Goal: Information Seeking & Learning: Learn about a topic

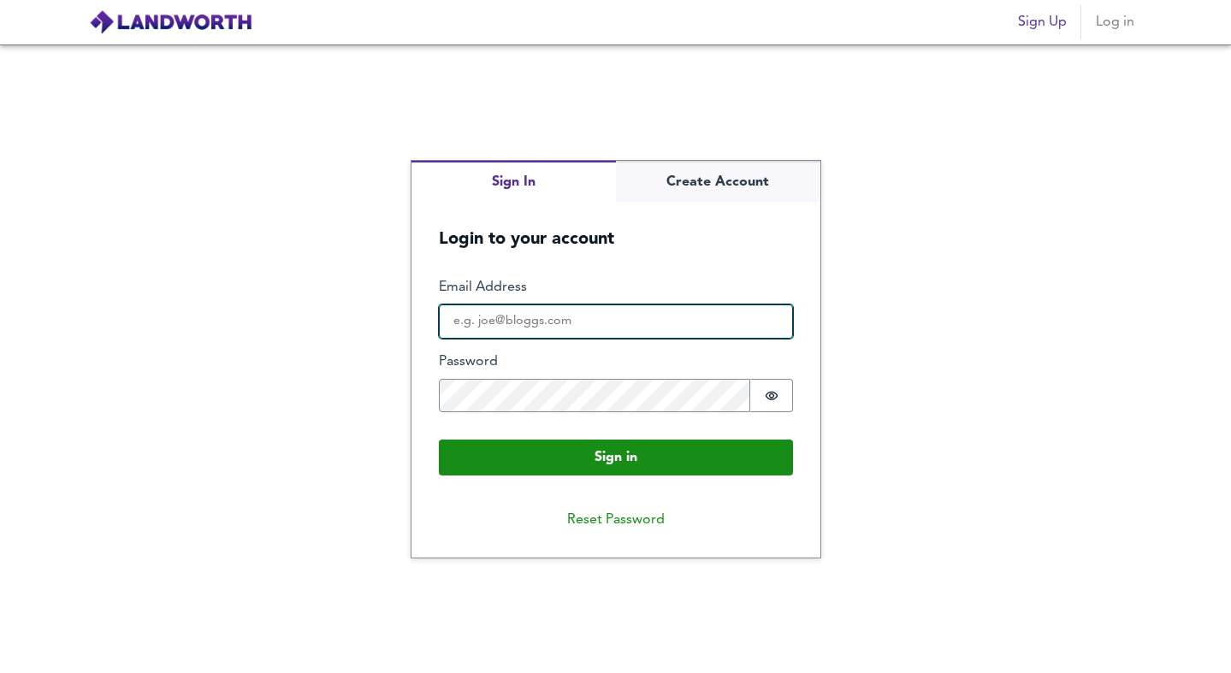
click at [544, 330] on input "Email Address" at bounding box center [616, 322] width 354 height 34
type input "[EMAIL_ADDRESS][DOMAIN_NAME]"
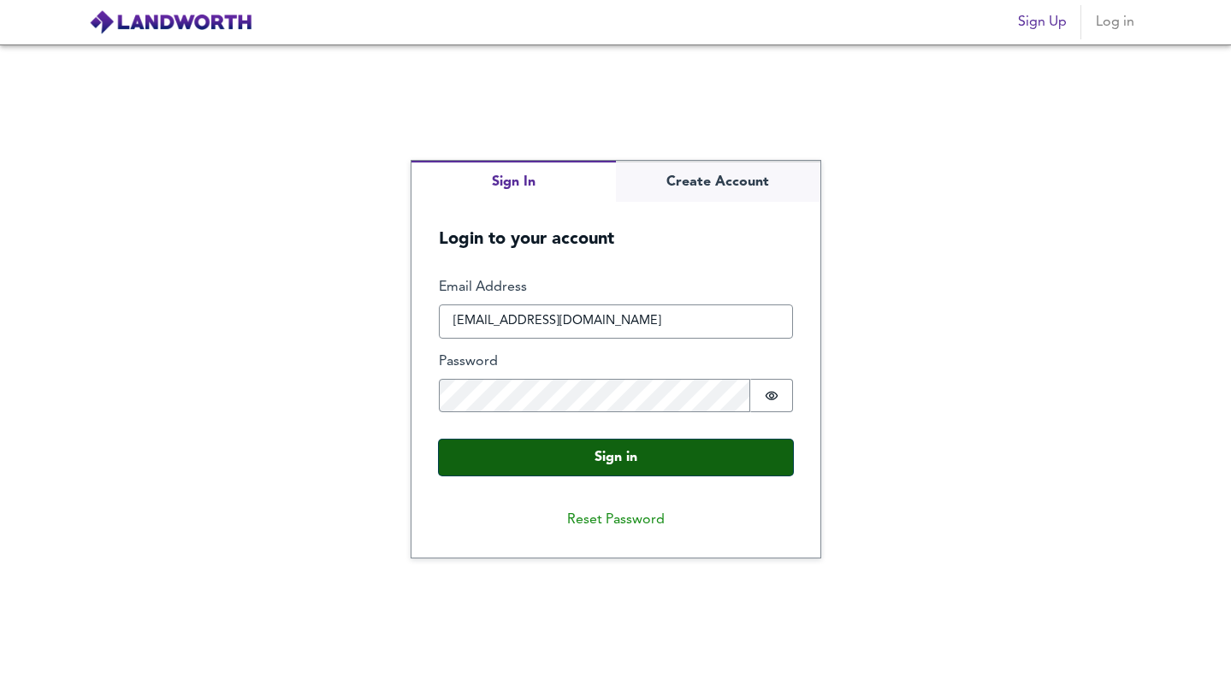
click at [597, 453] on button "Sign in" at bounding box center [616, 458] width 354 height 36
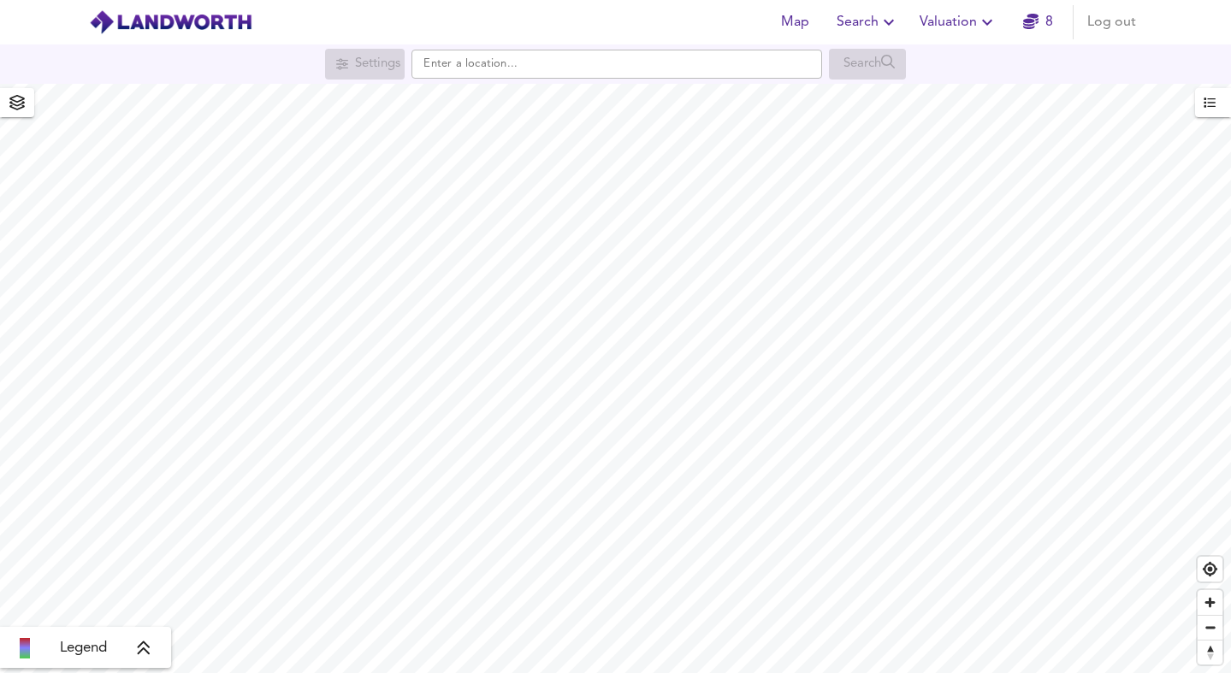
click at [855, 19] on span "Search" at bounding box center [868, 22] width 62 height 24
click at [841, 83] on li "Search History" at bounding box center [867, 92] width 169 height 31
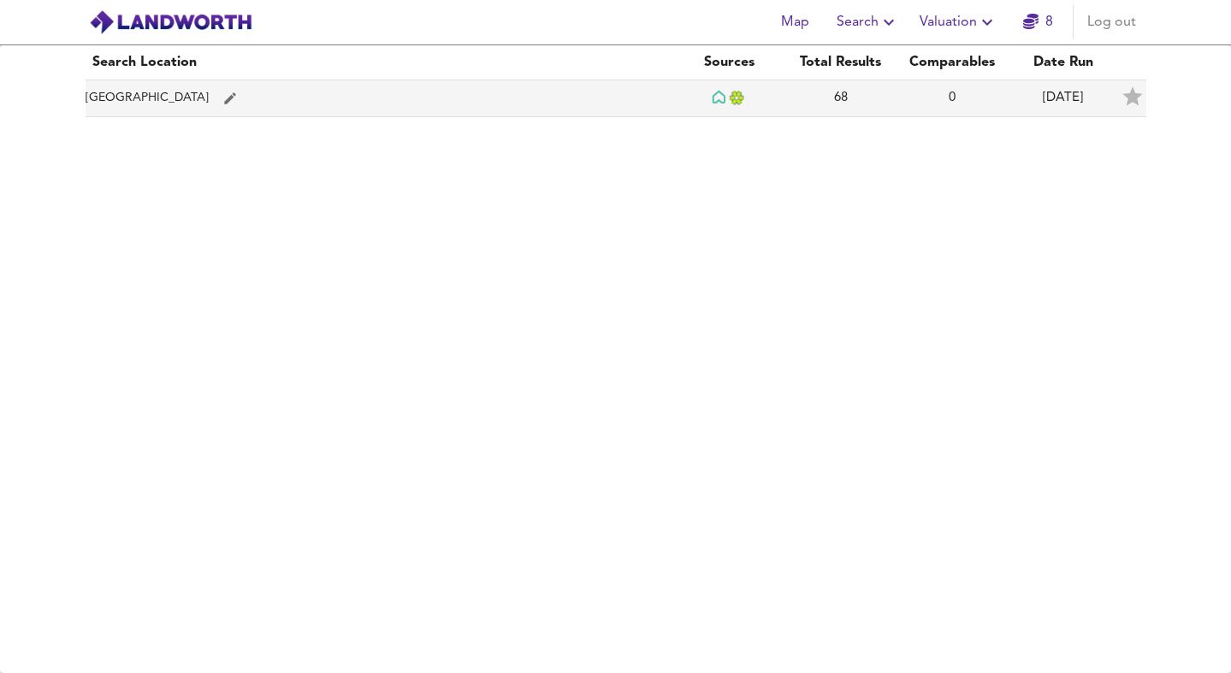
click at [441, 90] on td "[GEOGRAPHIC_DATA]" at bounding box center [380, 98] width 589 height 37
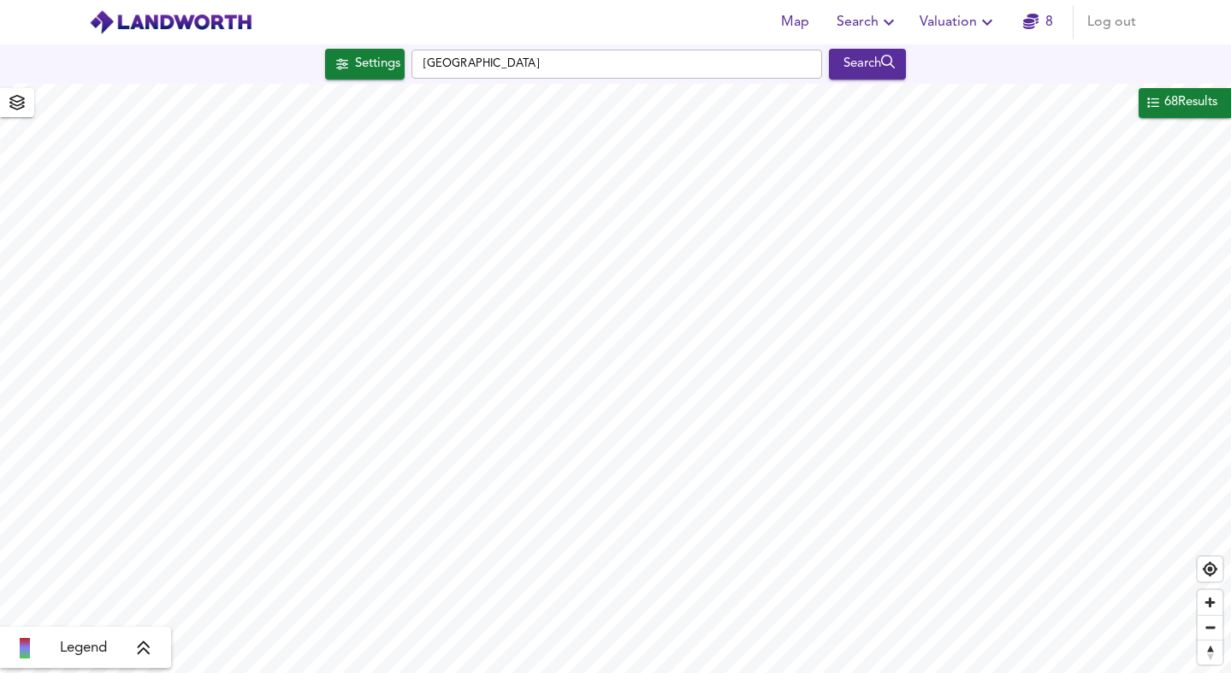
checkbox input "false"
checkbox input "true"
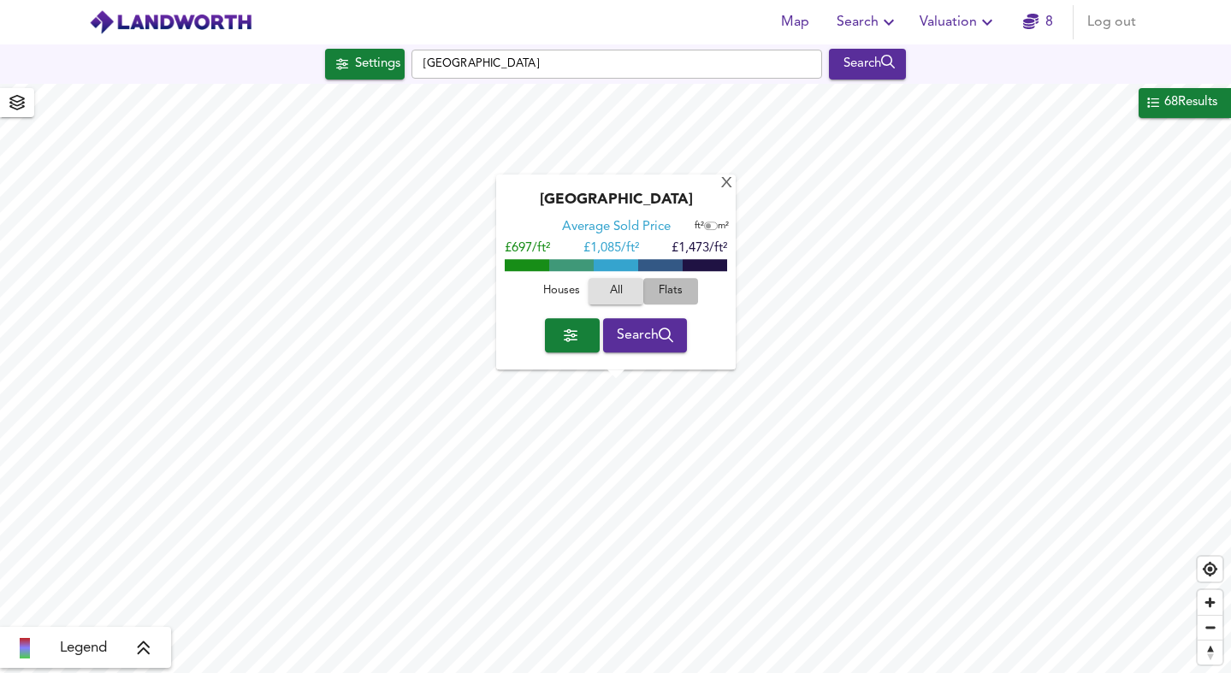
click at [659, 289] on span "Flats" at bounding box center [671, 292] width 46 height 20
click at [563, 343] on span "button" at bounding box center [572, 335] width 27 height 24
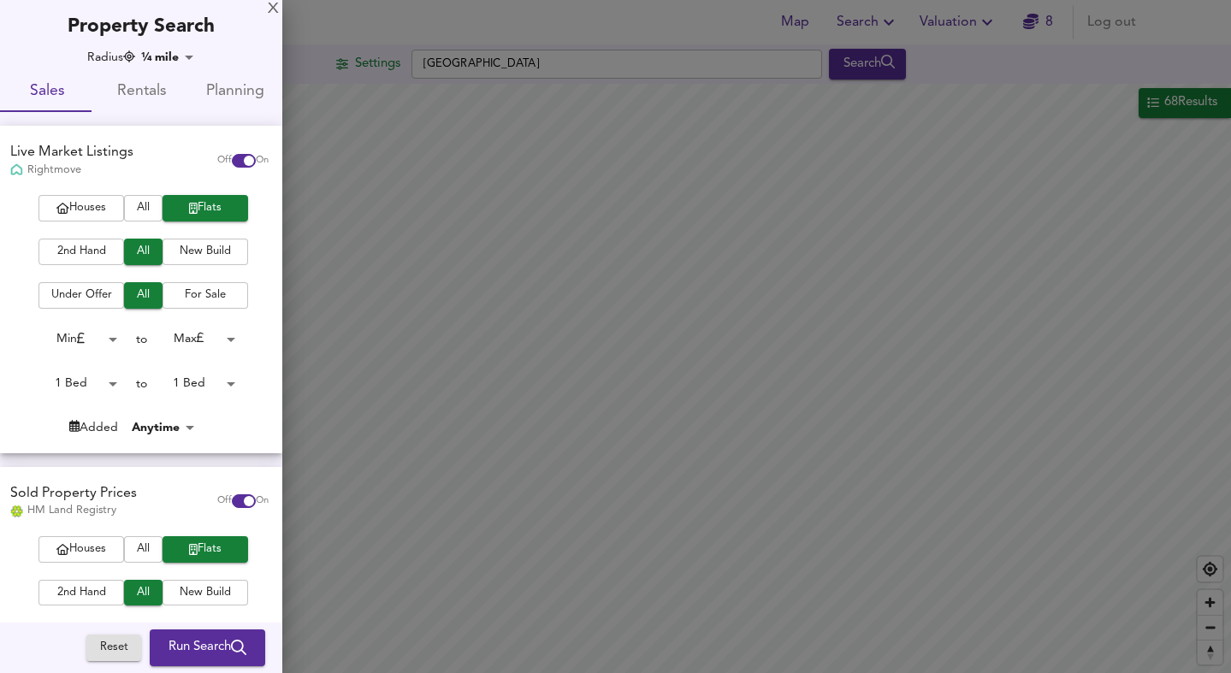
click at [102, 256] on span "2nd Hand" at bounding box center [81, 252] width 68 height 20
click at [169, 645] on span "Run Search" at bounding box center [208, 648] width 78 height 22
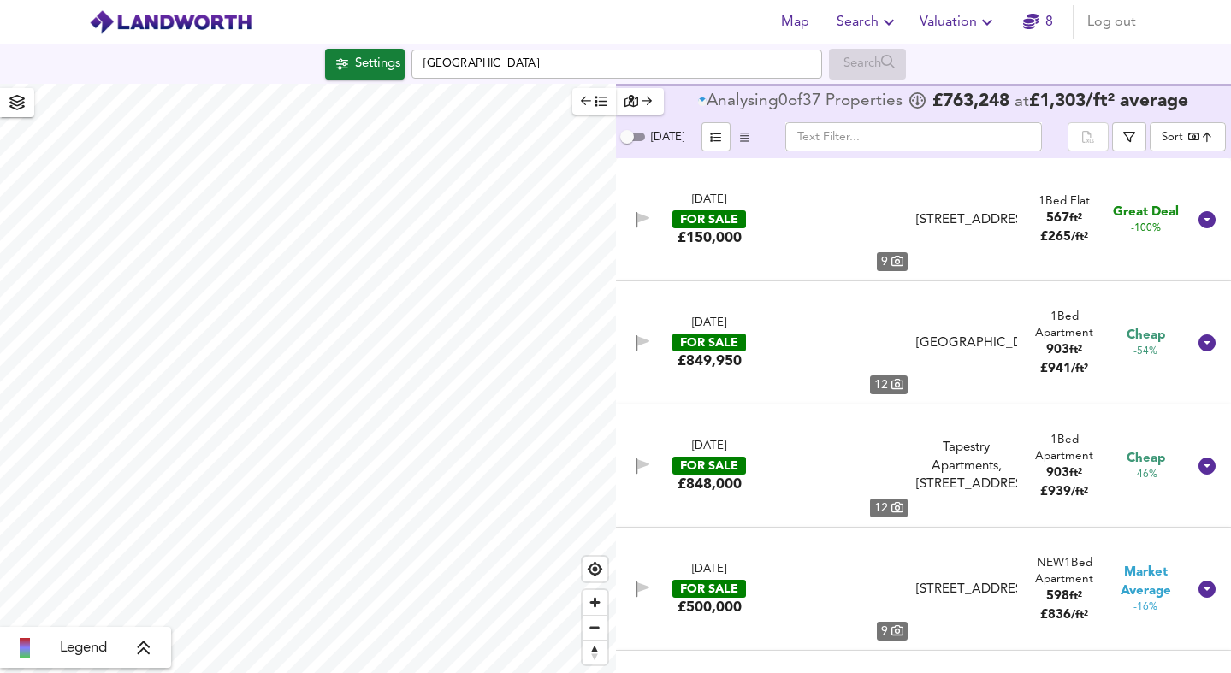
type input "bestdeal"
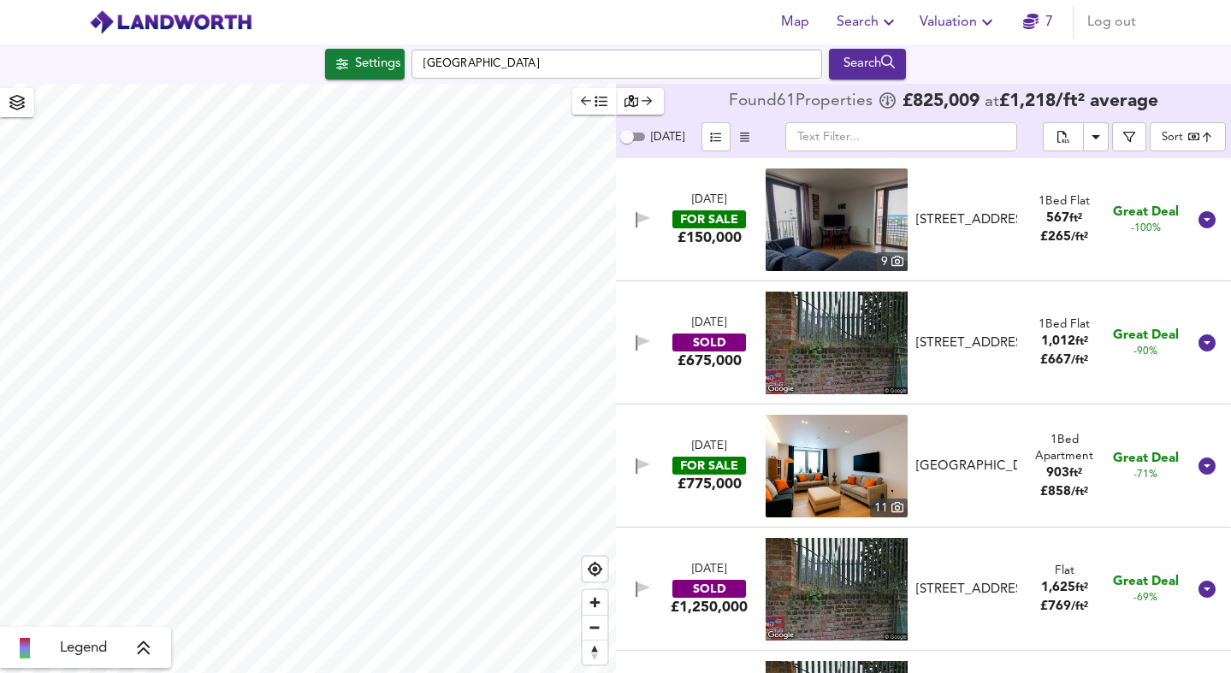
click at [887, 342] on img at bounding box center [837, 343] width 142 height 103
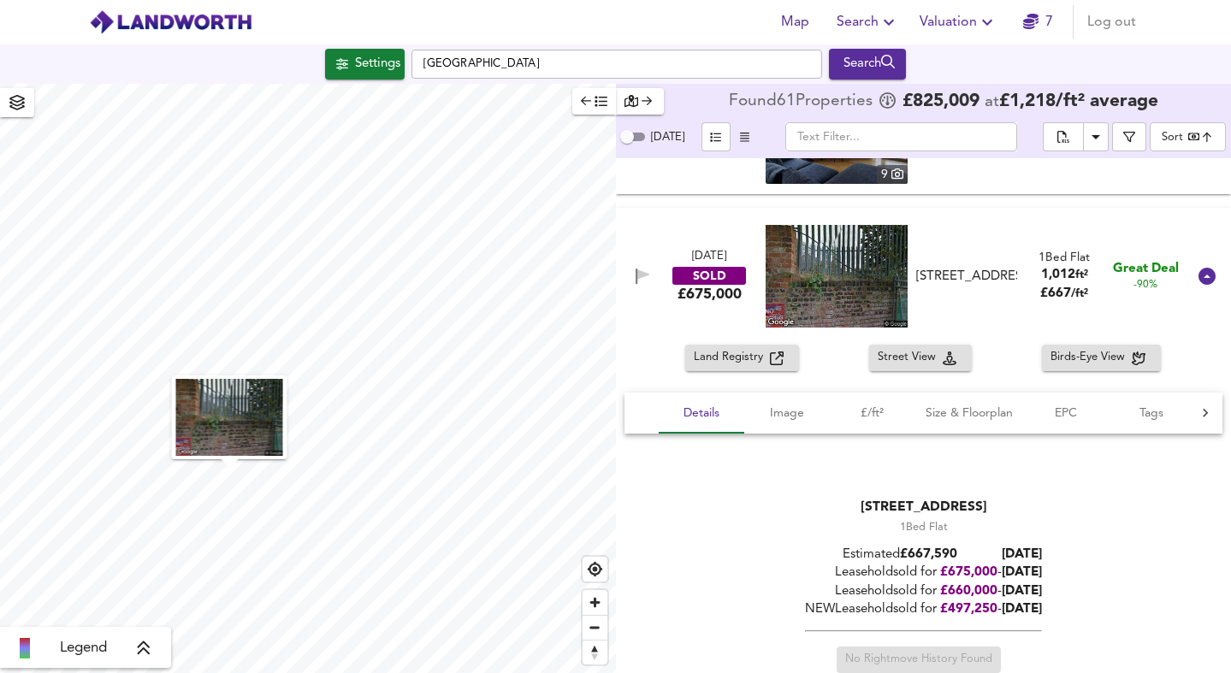
scroll to position [98, 0]
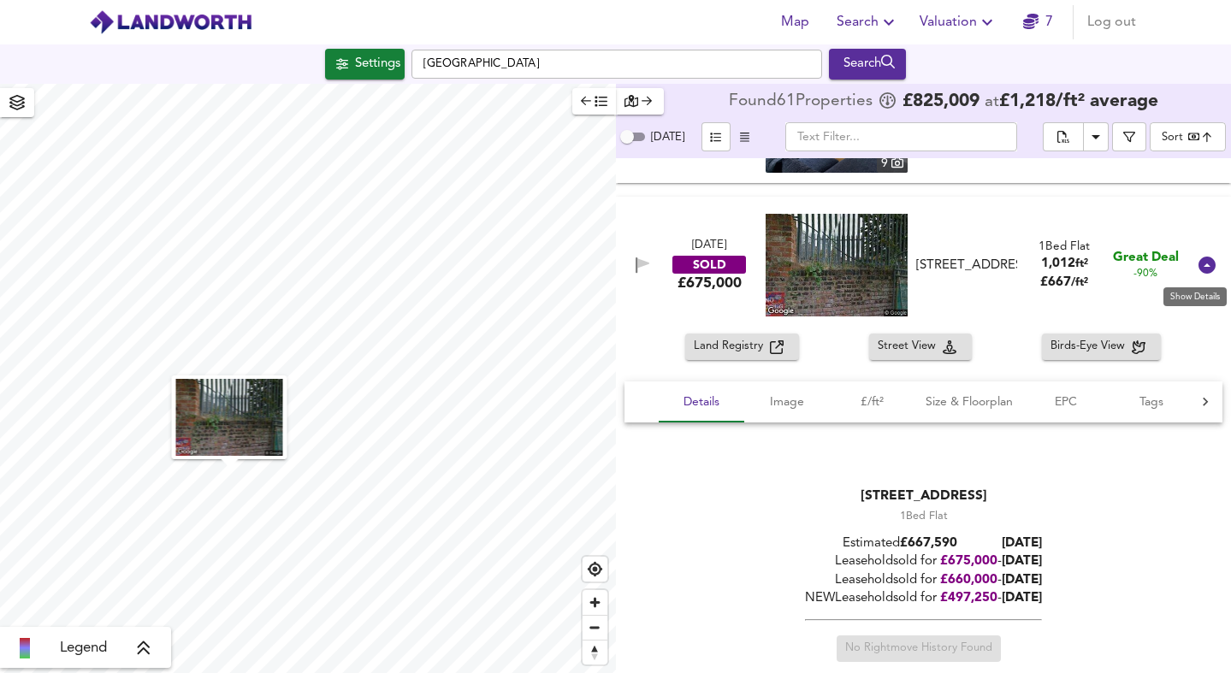
click at [1202, 270] on icon at bounding box center [1207, 265] width 17 height 17
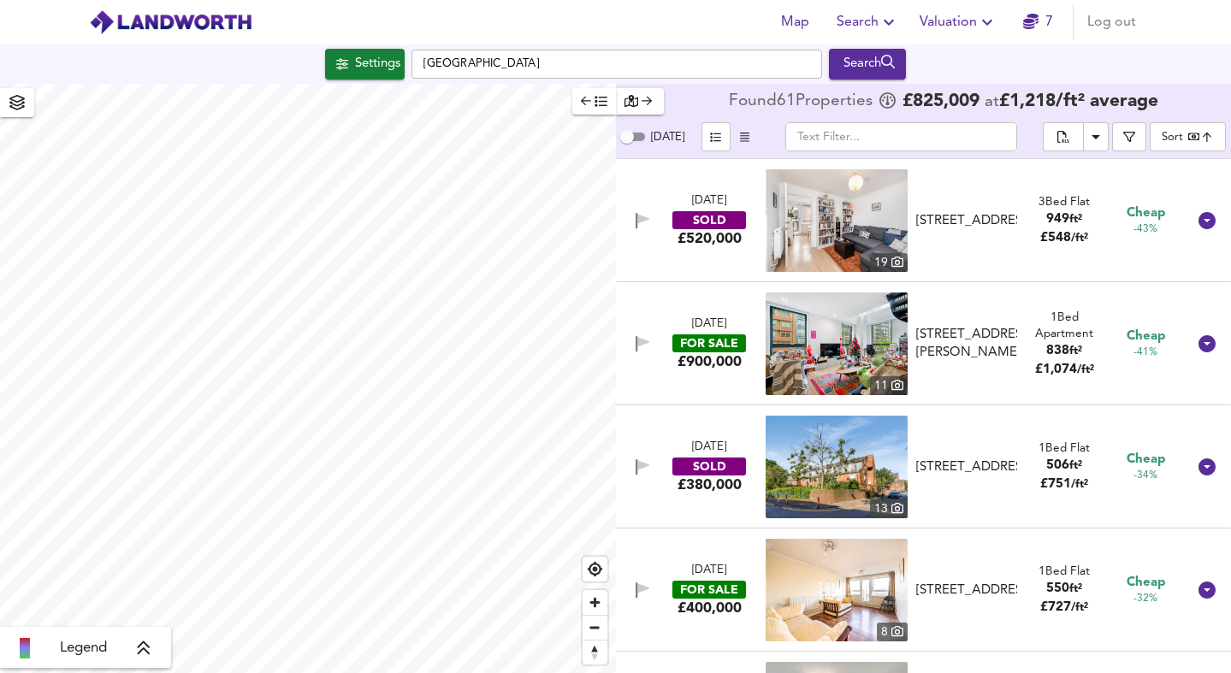
scroll to position [748, 0]
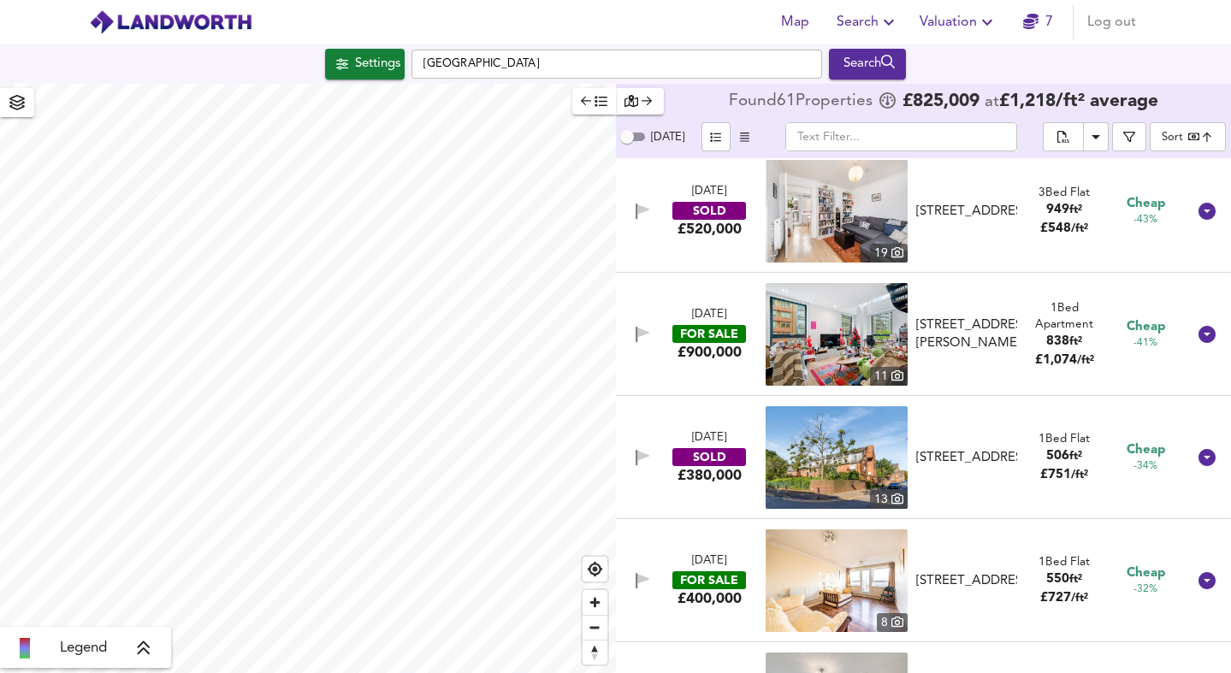
click at [870, 456] on img at bounding box center [837, 457] width 142 height 103
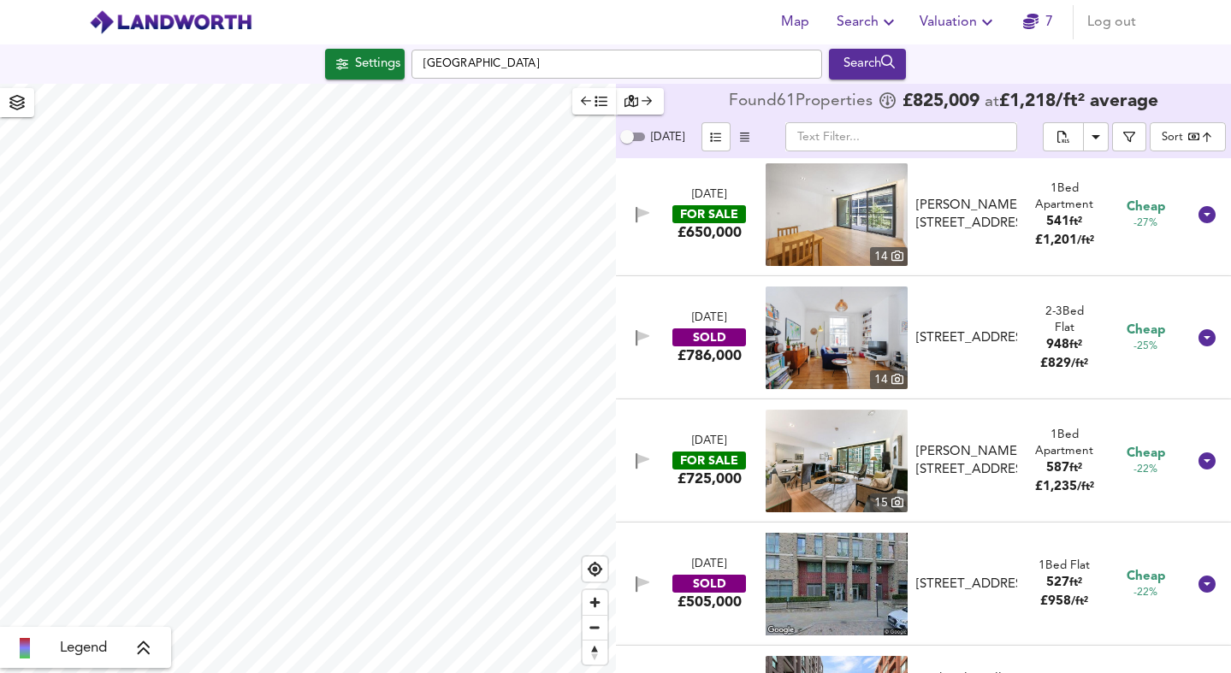
scroll to position [1495, 0]
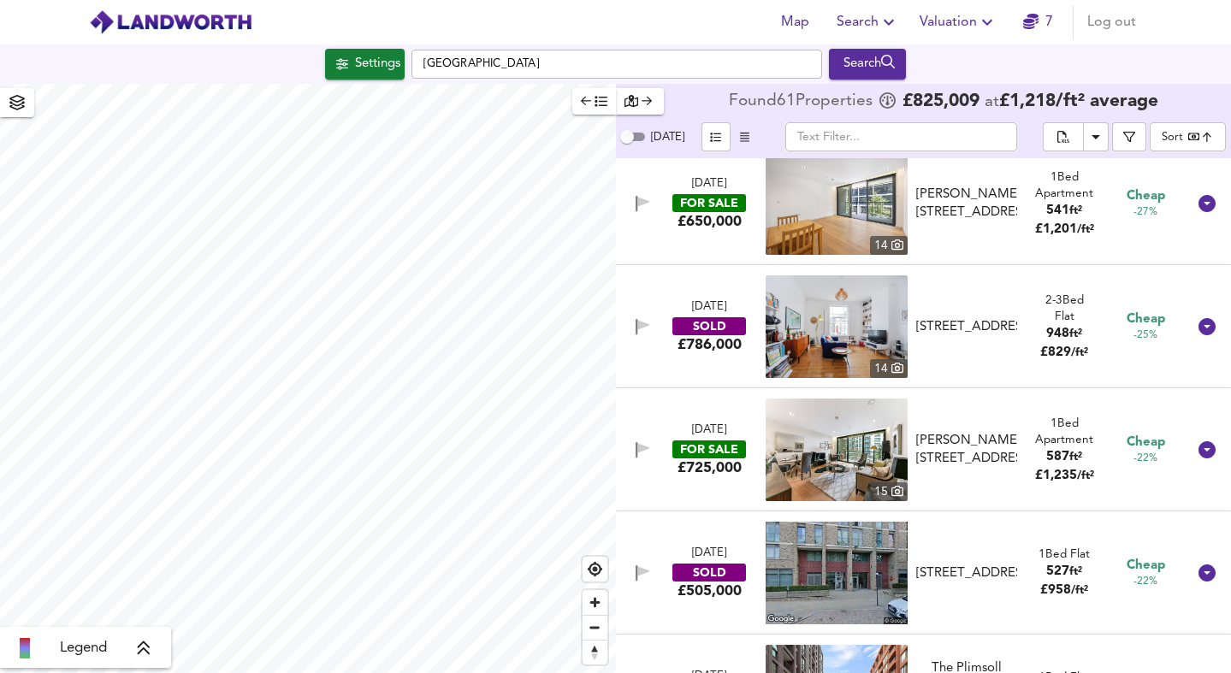
click at [902, 3] on div "Map Search Valuation 7 Log out" at bounding box center [615, 22] width 1095 height 43
click at [945, 22] on span "Valuation" at bounding box center [959, 22] width 78 height 24
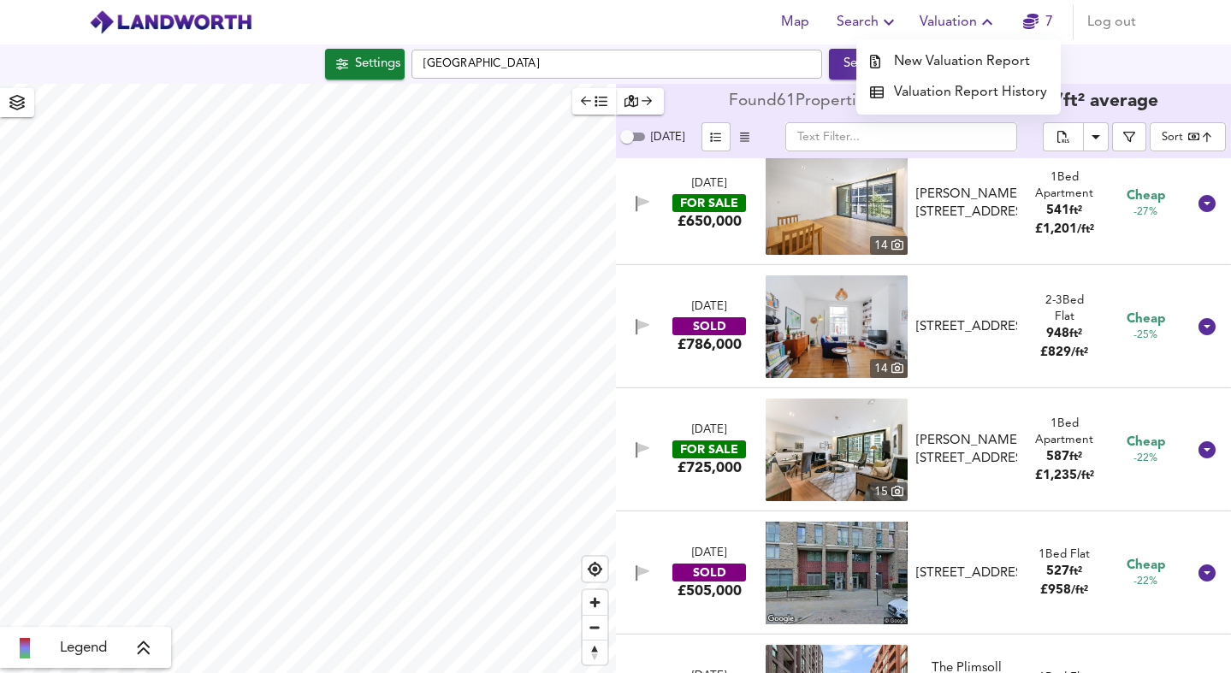
click at [908, 91] on li "Valuation Report History" at bounding box center [958, 92] width 204 height 31
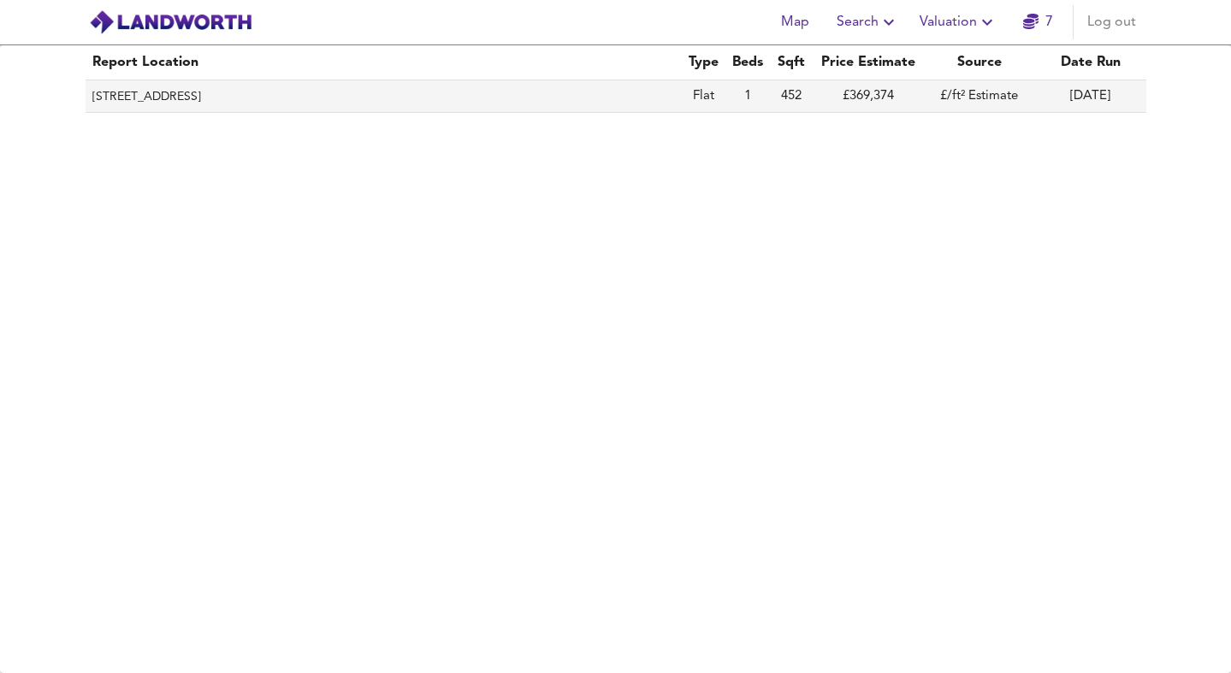
click at [678, 91] on th "[STREET_ADDRESS]" at bounding box center [384, 96] width 596 height 33
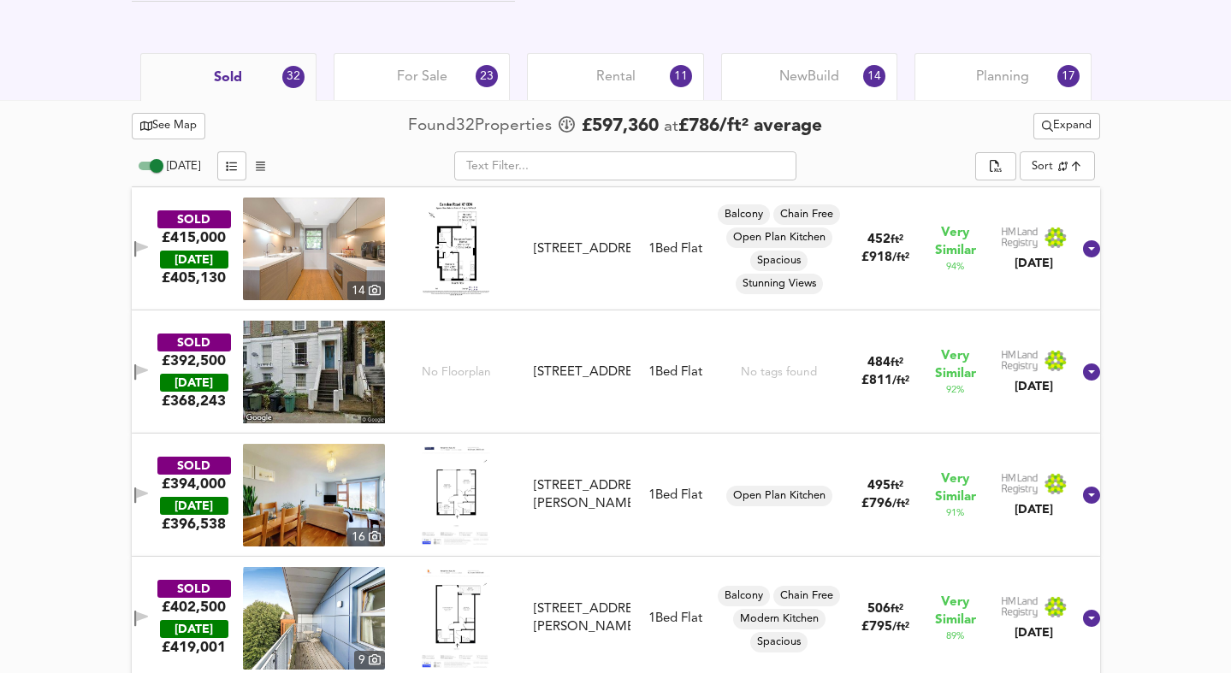
scroll to position [831, 0]
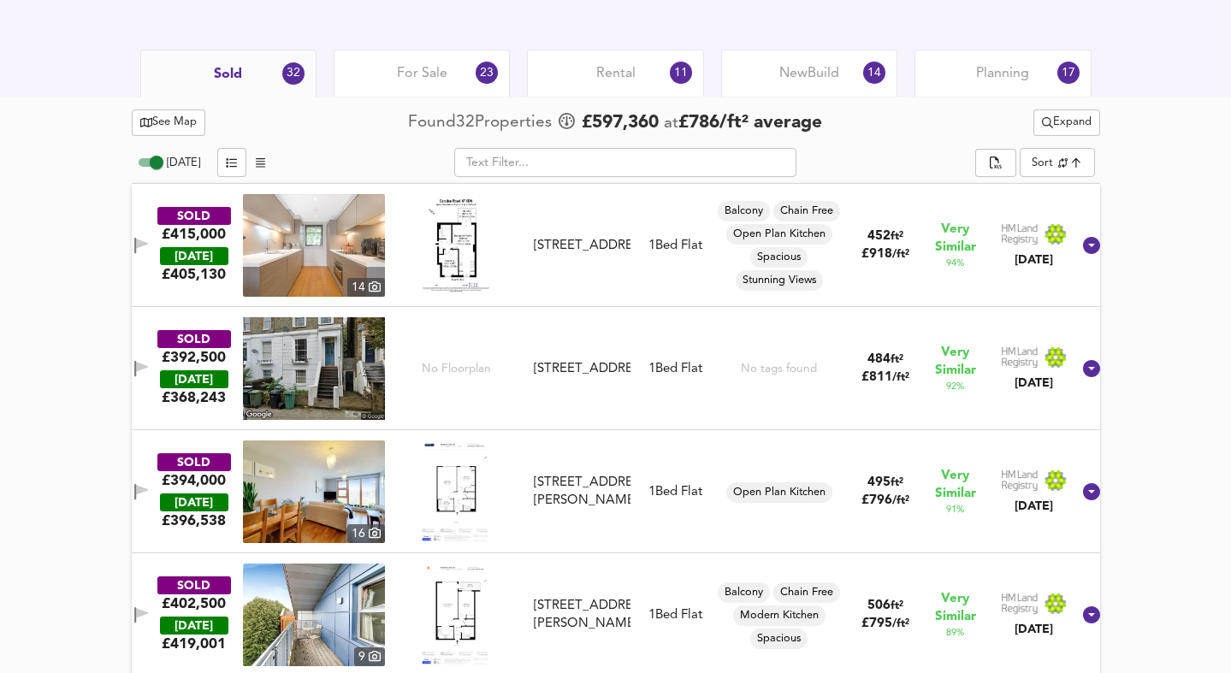
click at [333, 269] on img at bounding box center [314, 245] width 142 height 103
click at [614, 378] on div "[STREET_ADDRESS]" at bounding box center [582, 369] width 97 height 18
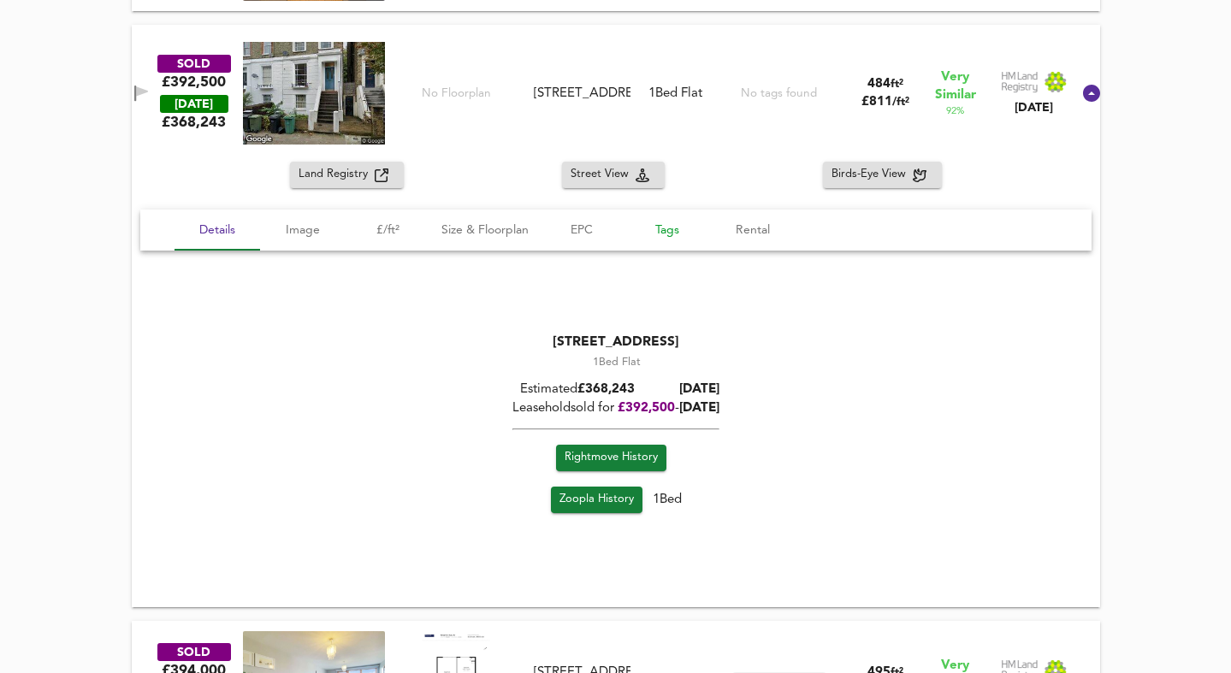
scroll to position [1179, 0]
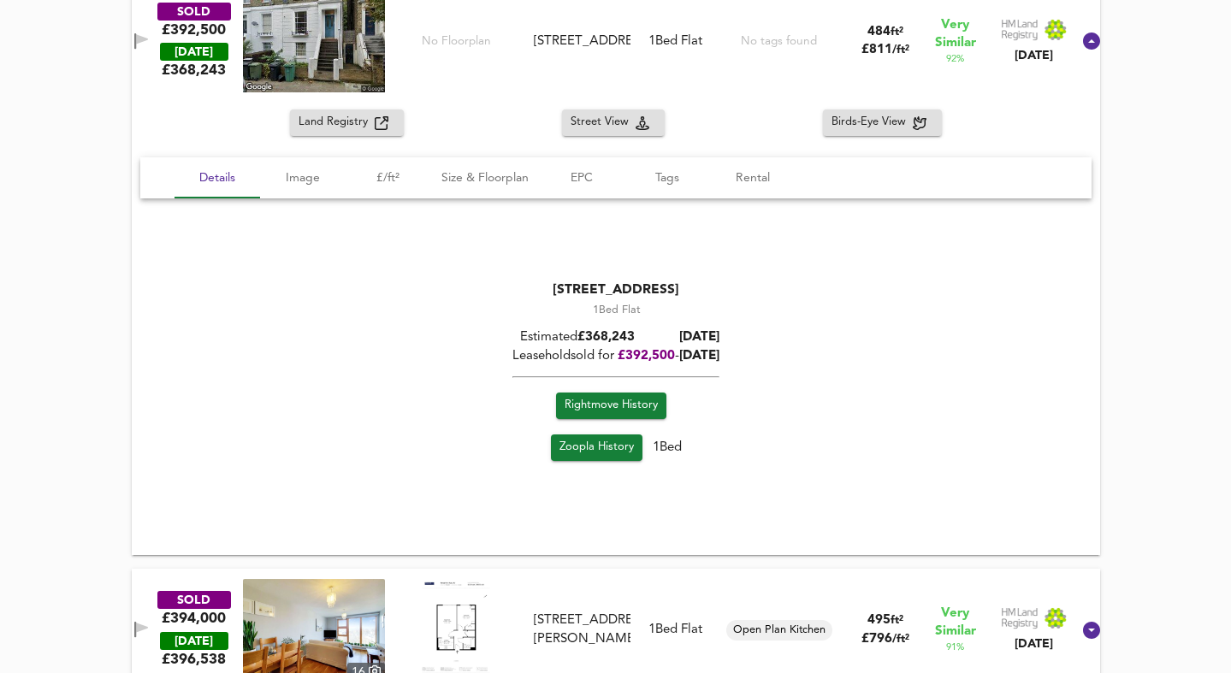
click at [591, 448] on span "Zoopla History" at bounding box center [596, 448] width 74 height 20
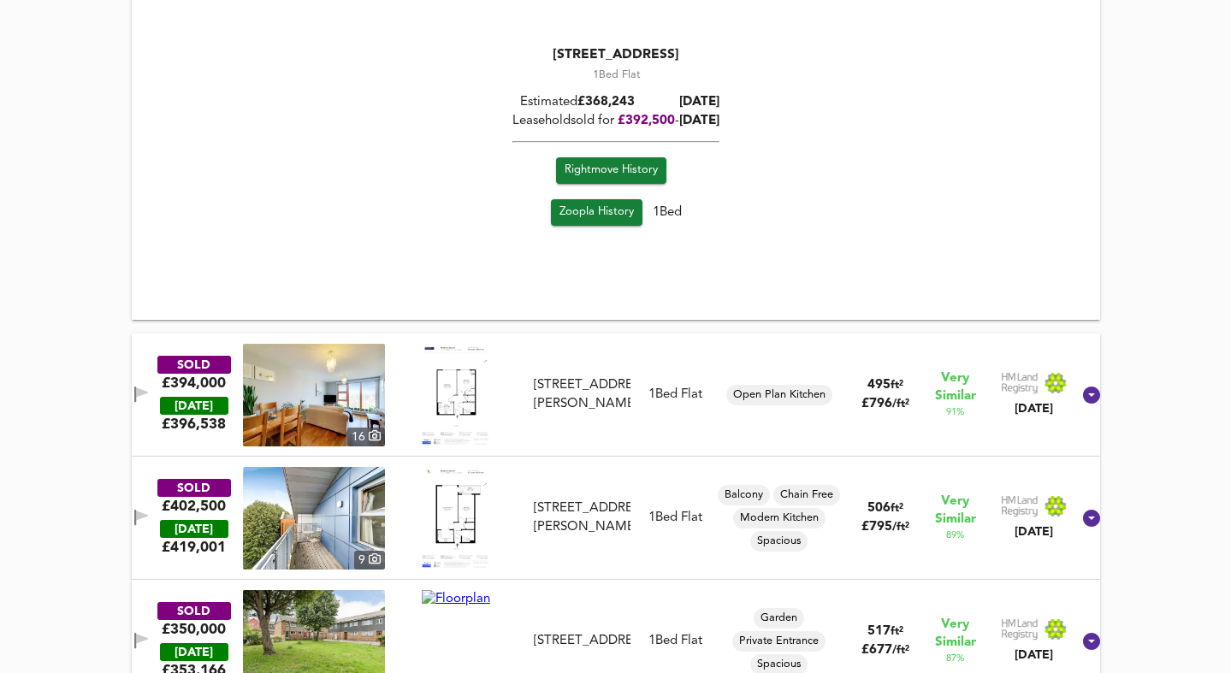
scroll to position [1415, 0]
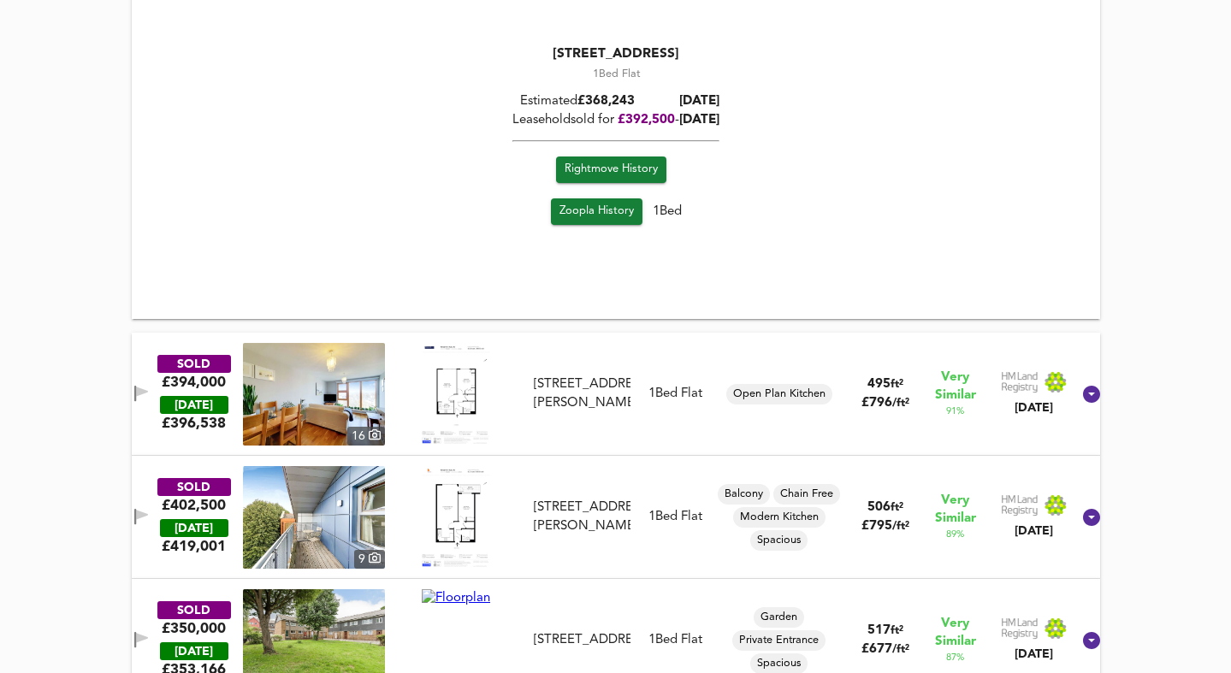
click at [471, 399] on img at bounding box center [456, 394] width 73 height 103
click at [334, 395] on img at bounding box center [314, 394] width 142 height 103
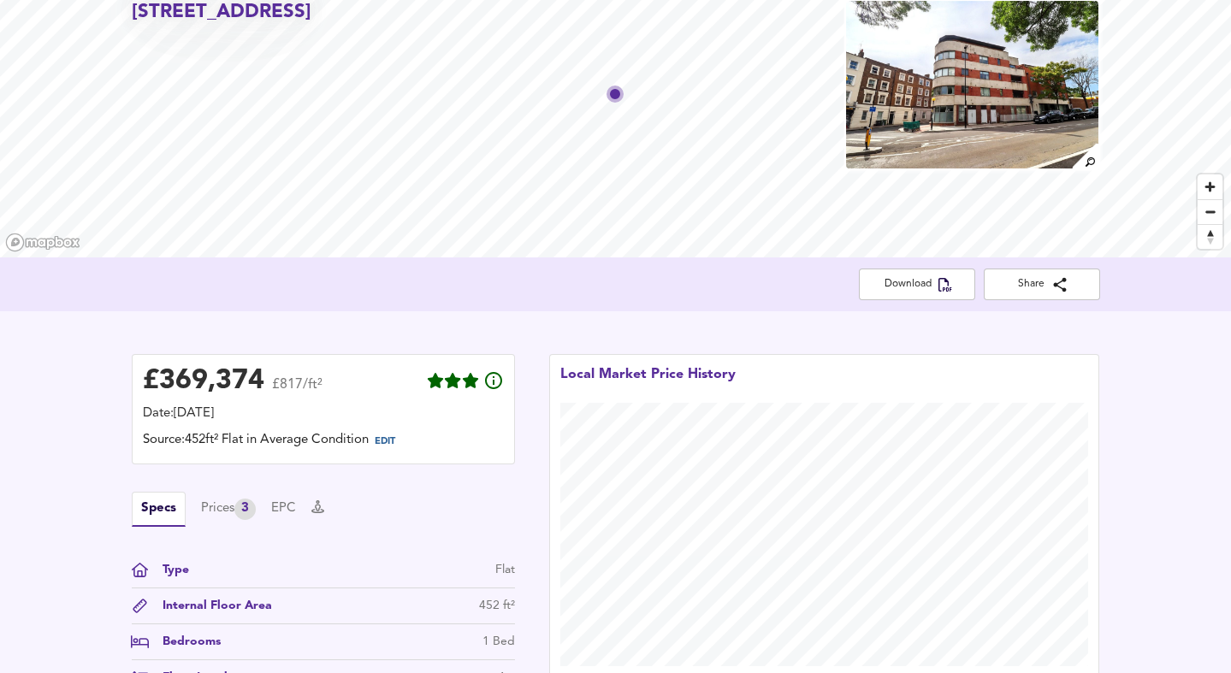
scroll to position [0, 0]
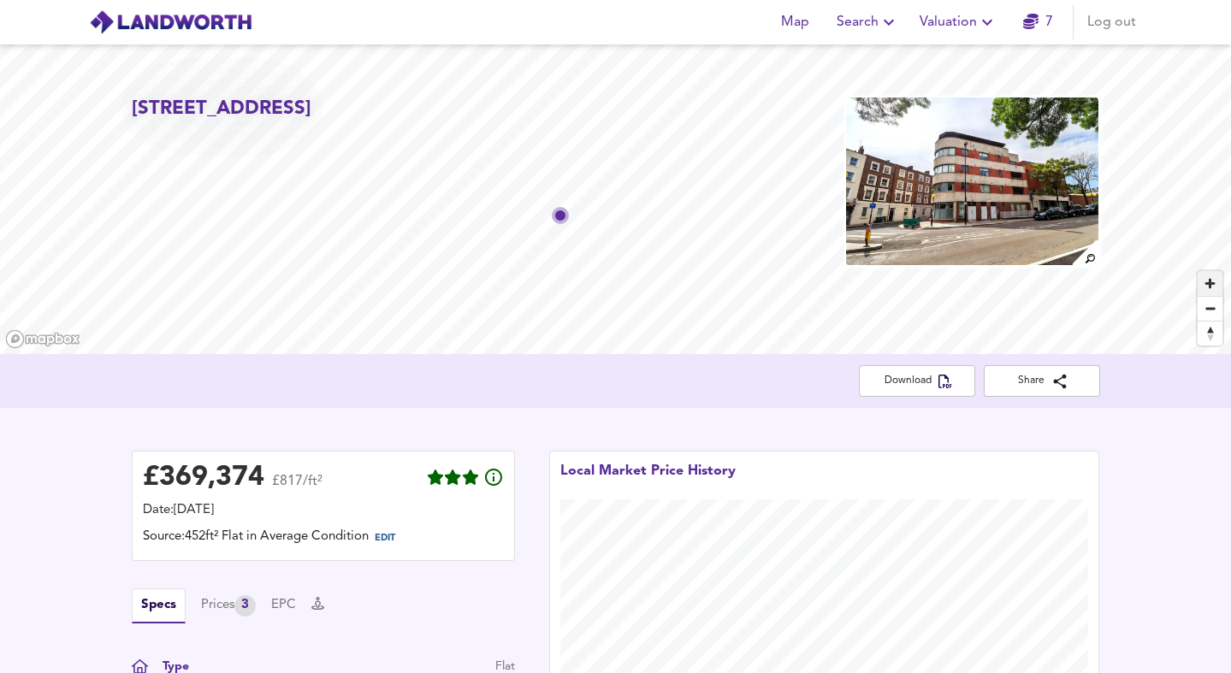
click at [1211, 292] on span "Zoom in" at bounding box center [1210, 283] width 25 height 25
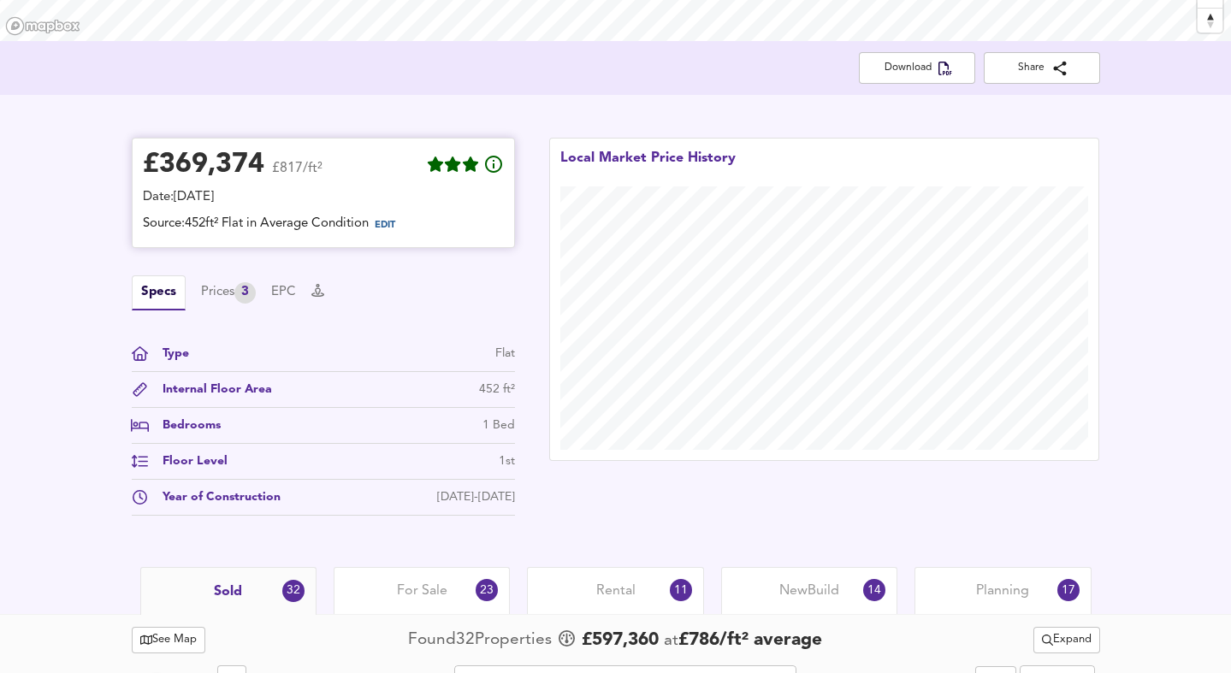
scroll to position [315, 0]
click at [240, 297] on div "Prices 3" at bounding box center [228, 291] width 55 height 21
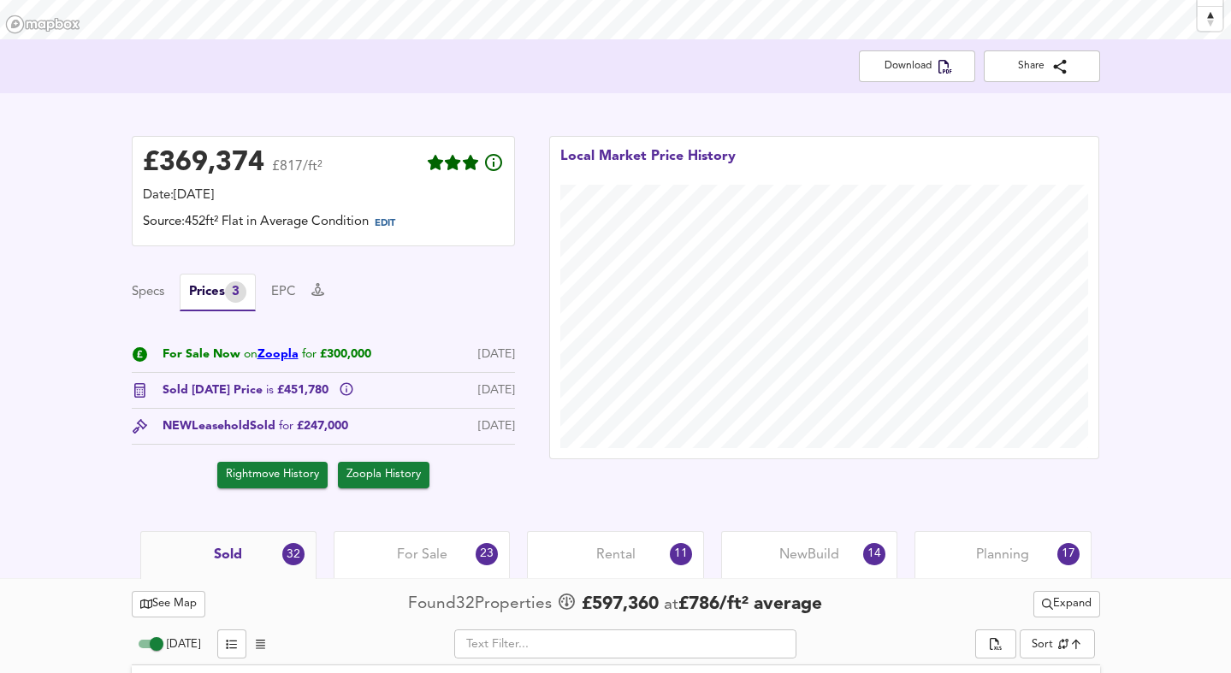
click at [274, 357] on link "Zoopla" at bounding box center [277, 354] width 41 height 12
